Goal: Information Seeking & Learning: Find specific page/section

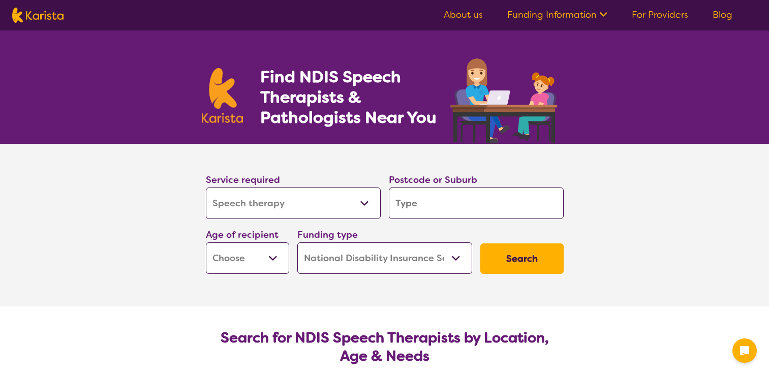
select select "Speech therapy"
select select "NDIS"
select select "Speech therapy"
select select "NDIS"
click at [434, 208] on input "search" at bounding box center [476, 202] width 175 height 31
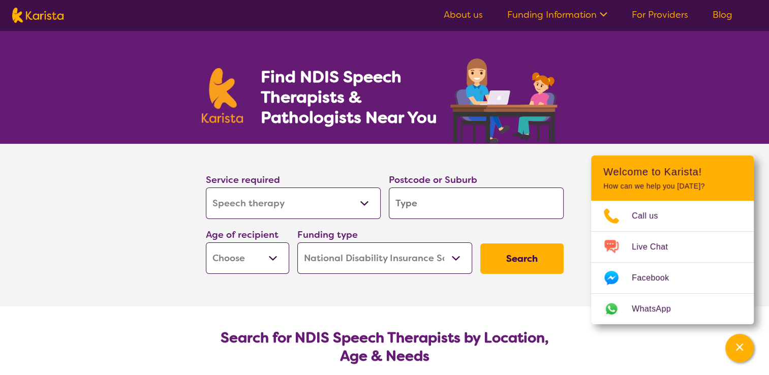
click at [417, 211] on input "search" at bounding box center [476, 202] width 175 height 31
type input "3"
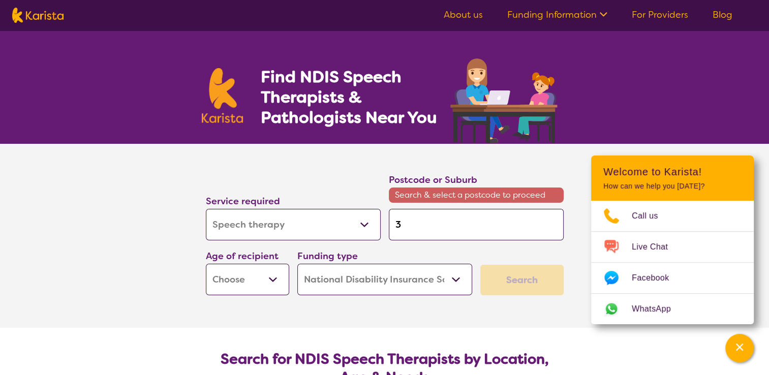
type input "31"
type input "311"
type input "3116"
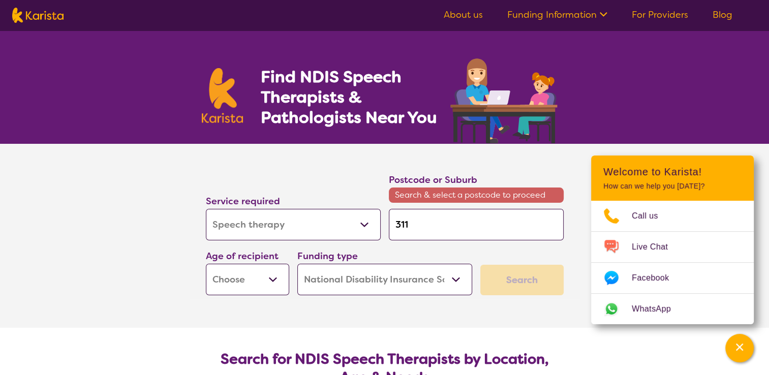
type input "3116"
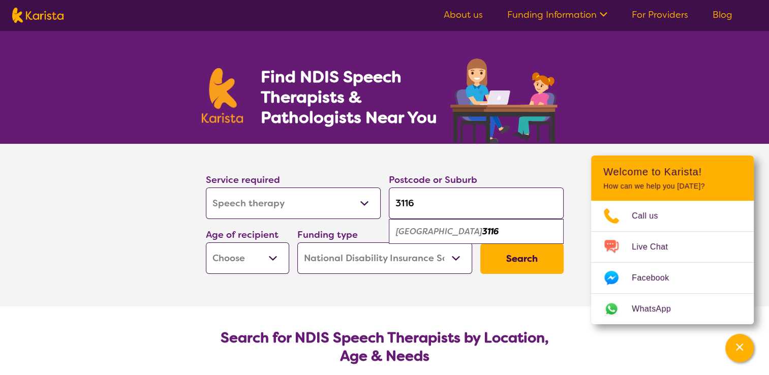
type input "3116"
click at [444, 229] on em "[GEOGRAPHIC_DATA]" at bounding box center [439, 231] width 86 height 11
click at [274, 256] on select "Early Childhood - 0 to 9 Child - 10 to 11 Adolescent - 12 to 17 Adult - 18 to 6…" at bounding box center [247, 257] width 83 height 31
select select "AD"
click at [206, 242] on select "Early Childhood - 0 to 9 Child - 10 to 11 Adolescent - 12 to 17 Adult - 18 to 6…" at bounding box center [247, 257] width 83 height 31
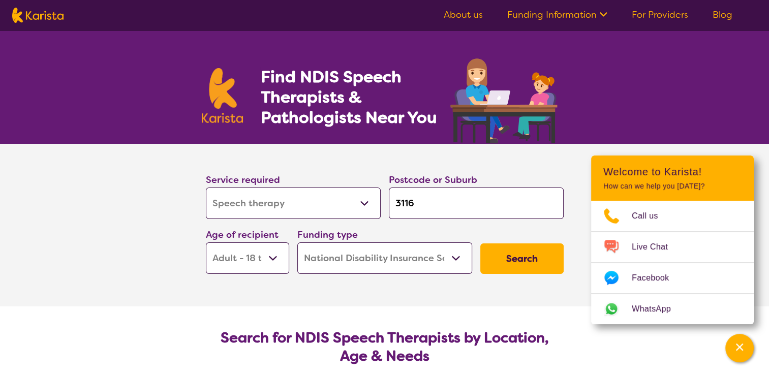
select select "AD"
click at [540, 258] on button "Search" at bounding box center [521, 258] width 83 height 30
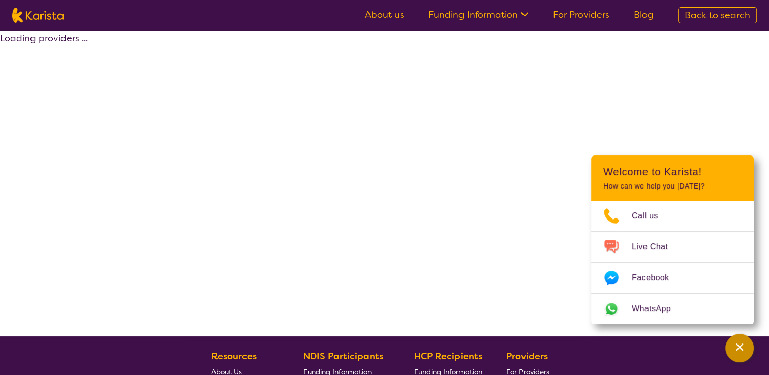
select select "by_score"
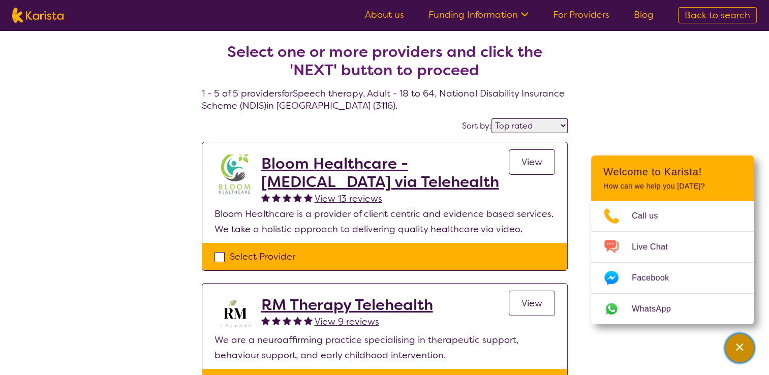
click at [733, 344] on div "Channel Menu" at bounding box center [739, 348] width 20 height 22
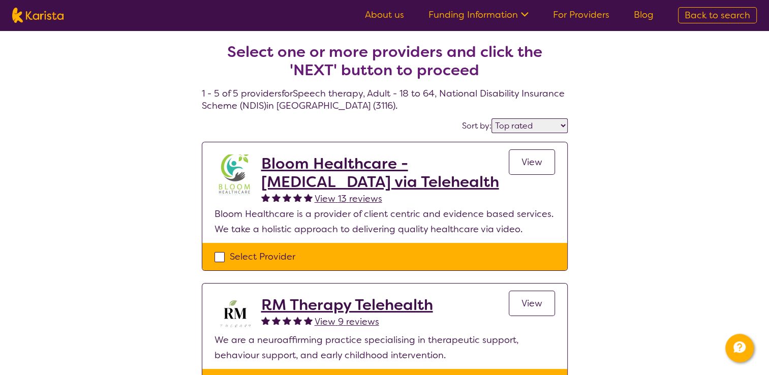
select select "Speech therapy"
select select "AD"
select select "NDIS"
select select "Speech therapy"
select select "AD"
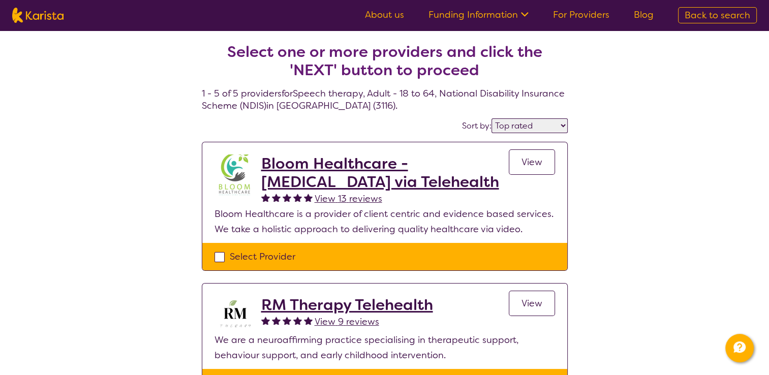
select select "NDIS"
